Goal: Check status: Check status

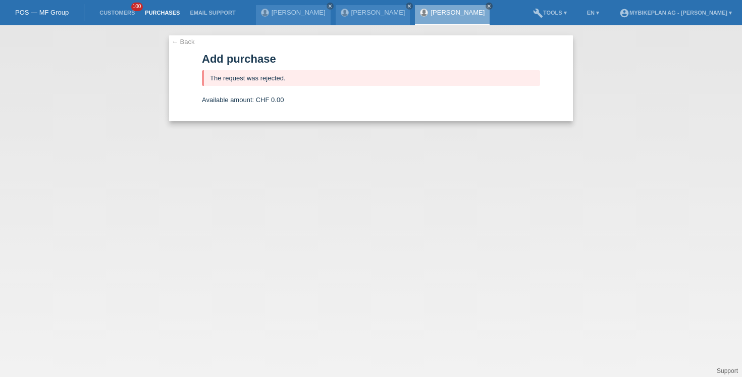
click at [147, 10] on link "Purchases" at bounding box center [162, 13] width 45 height 6
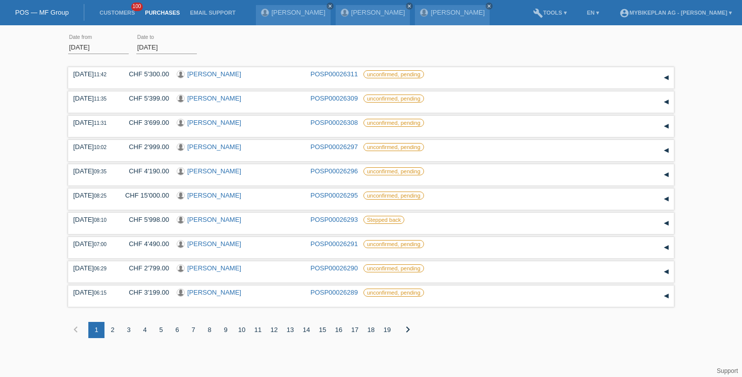
click at [209, 338] on div "8" at bounding box center [210, 330] width 16 height 16
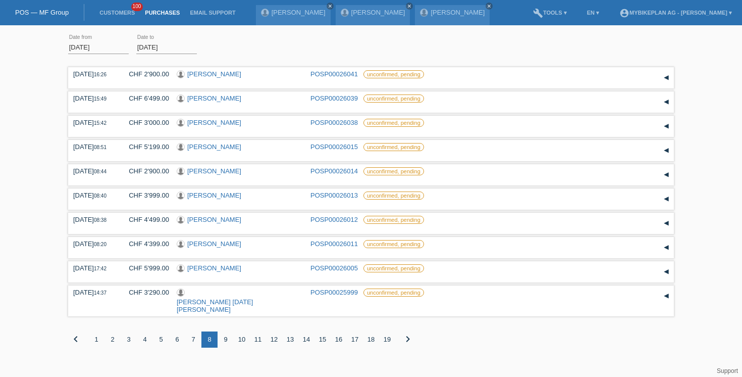
click at [289, 337] on div "13" at bounding box center [290, 339] width 16 height 16
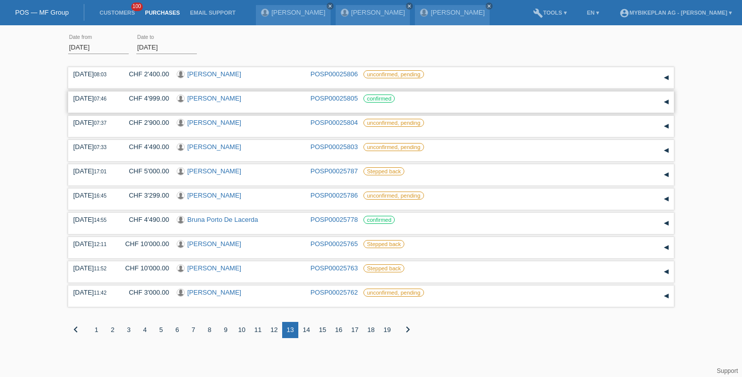
click at [670, 99] on div "▾" at bounding box center [666, 101] width 15 height 15
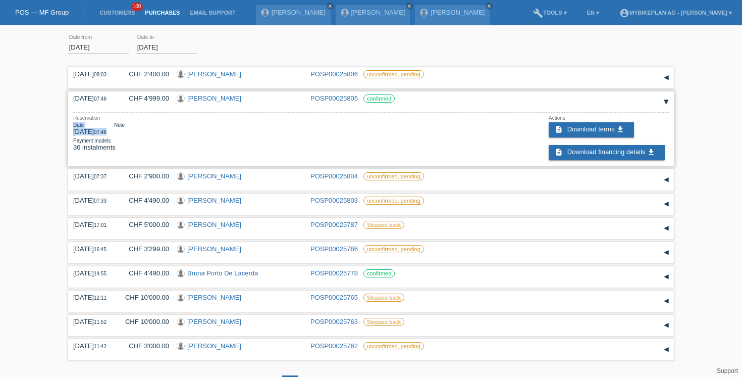
drag, startPoint x: 73, startPoint y: 127, endPoint x: 120, endPoint y: 137, distance: 47.9
click at [107, 135] on div "Date 07.08.2025 07:46" at bounding box center [89, 128] width 33 height 13
click at [107, 135] on span "07:46" at bounding box center [100, 132] width 13 height 6
click at [666, 106] on div "▾" at bounding box center [666, 101] width 15 height 15
